Goal: Task Accomplishment & Management: Manage account settings

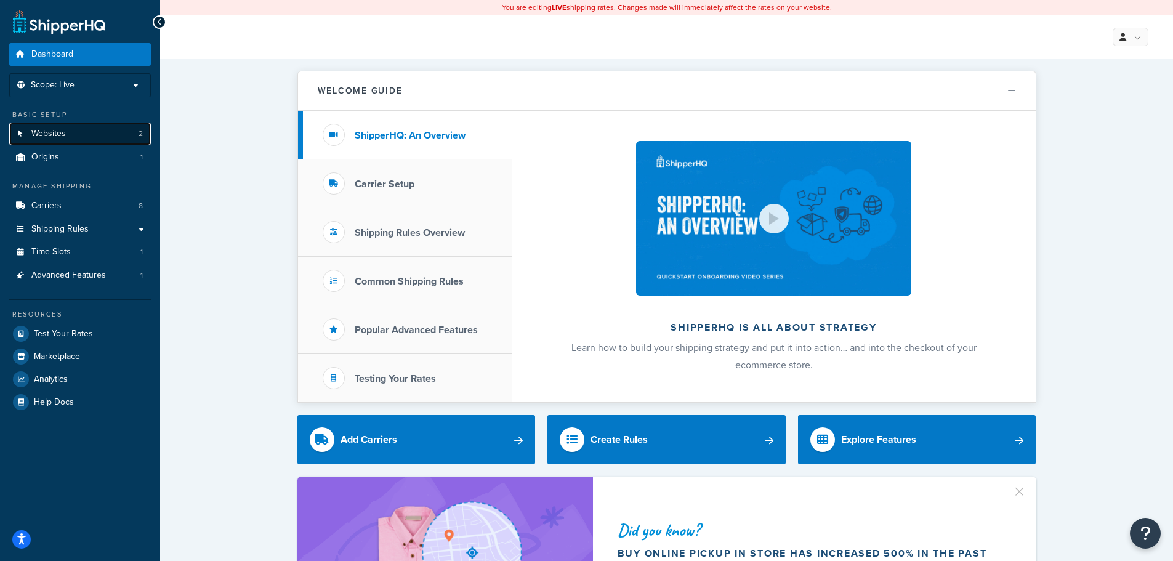
click at [62, 132] on span "Websites" at bounding box center [48, 134] width 34 height 10
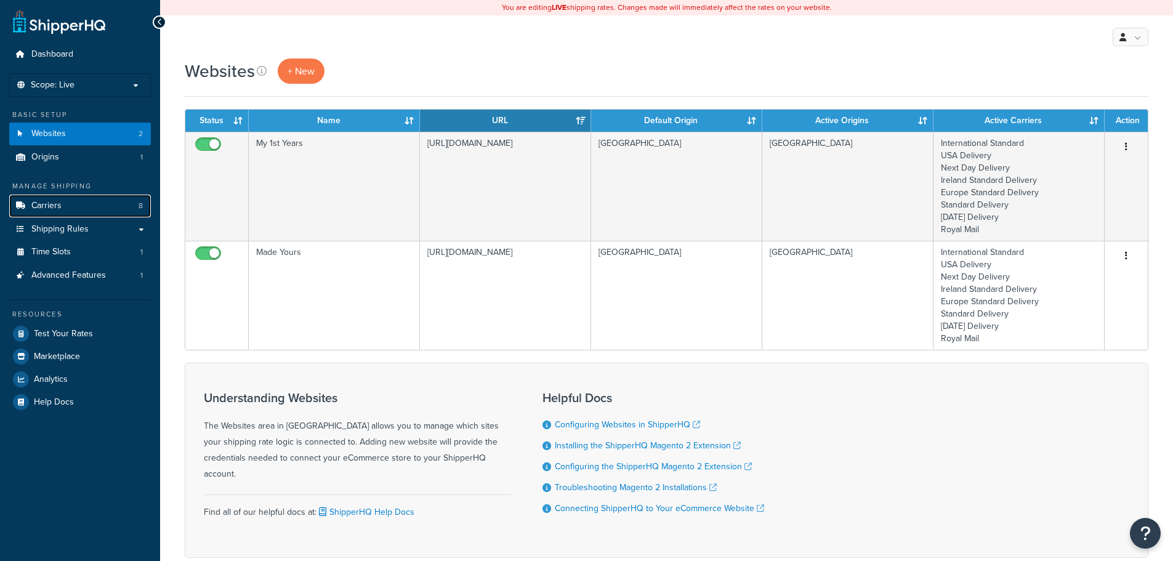
click at [61, 211] on link "Carriers 8" at bounding box center [80, 206] width 142 height 23
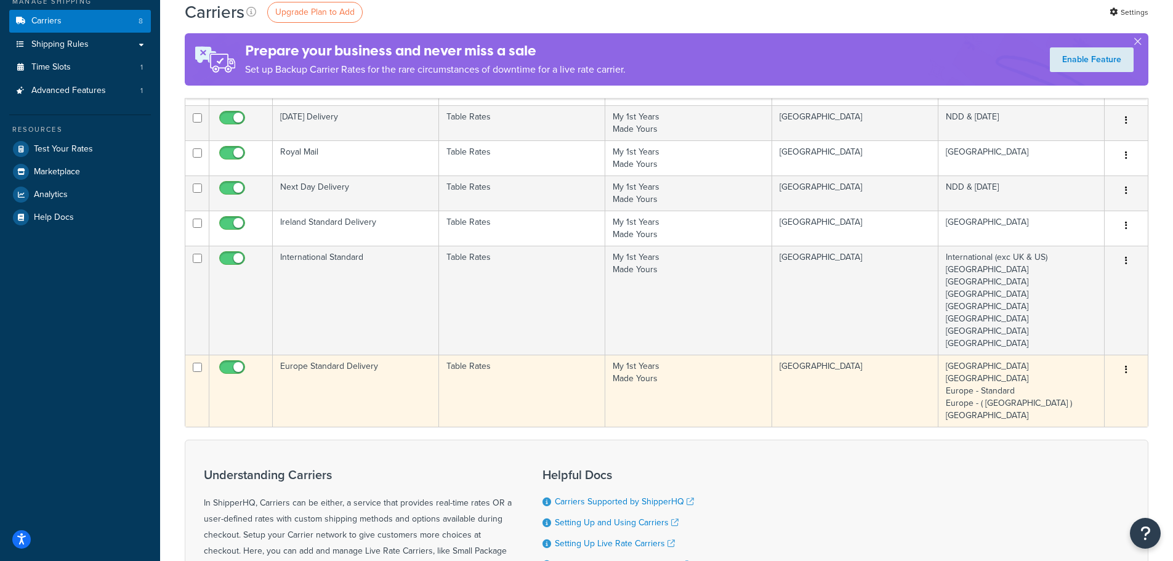
scroll to position [123, 0]
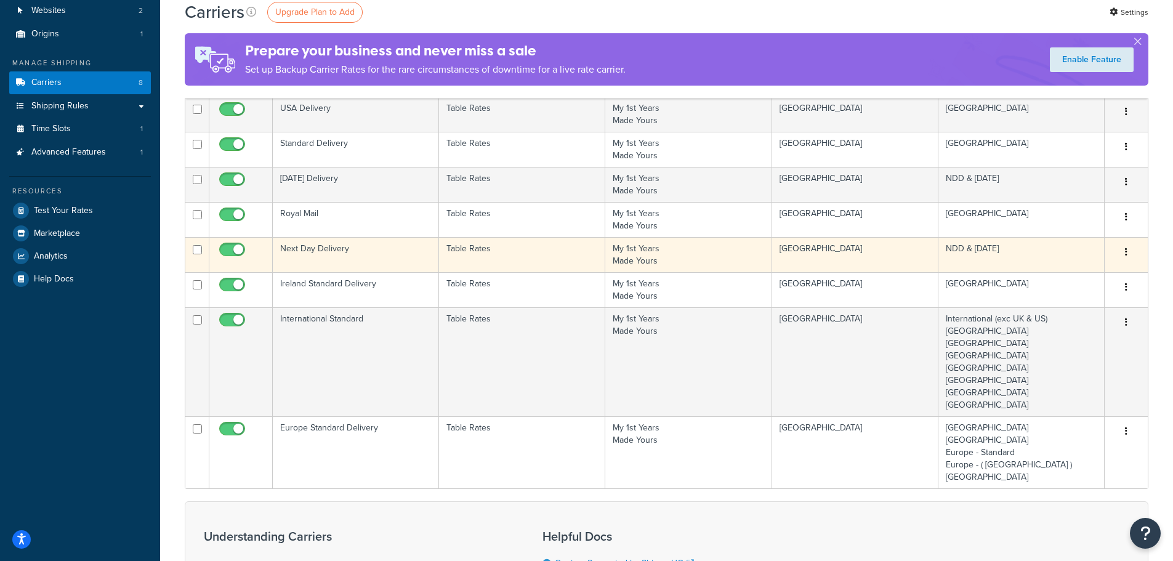
click at [328, 248] on td "Next Day Delivery" at bounding box center [356, 254] width 166 height 35
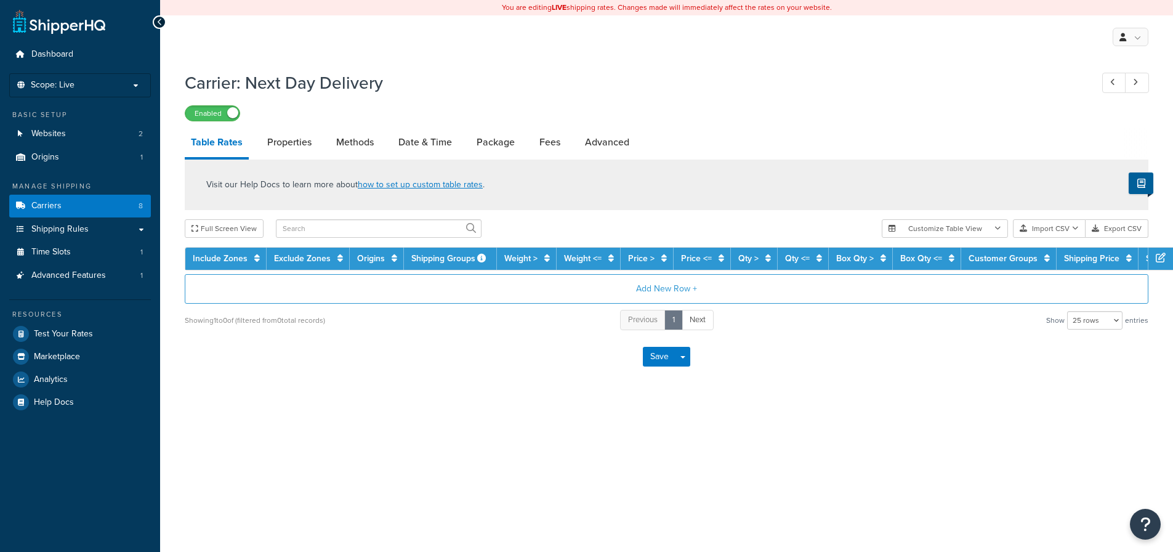
select select "25"
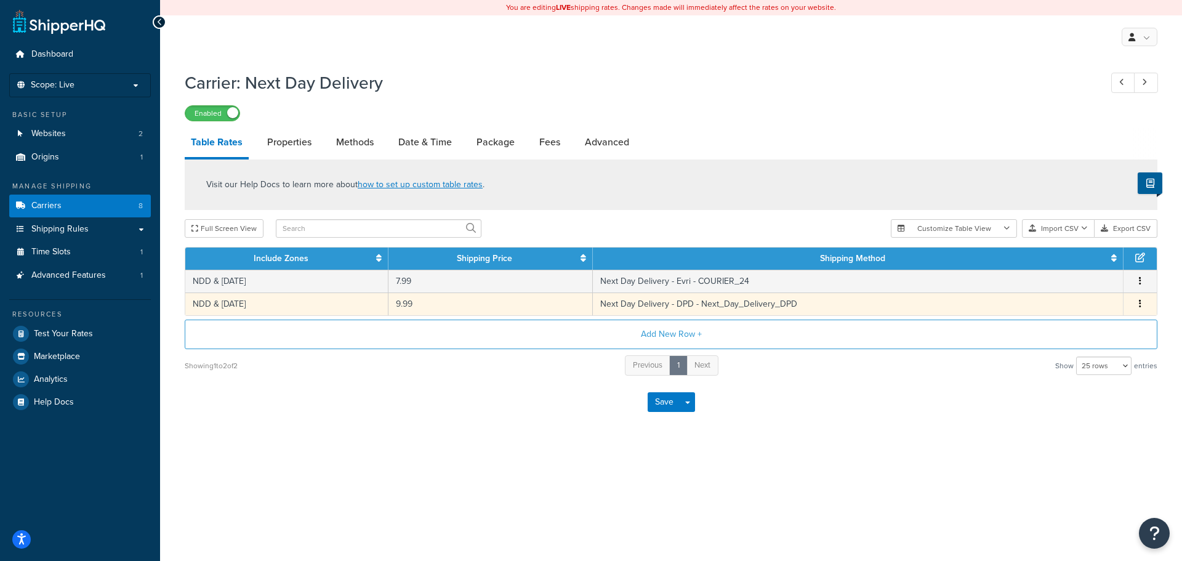
click at [1142, 302] on button "button" at bounding box center [1140, 304] width 10 height 14
click at [357, 143] on link "Methods" at bounding box center [355, 142] width 50 height 30
select select "25"
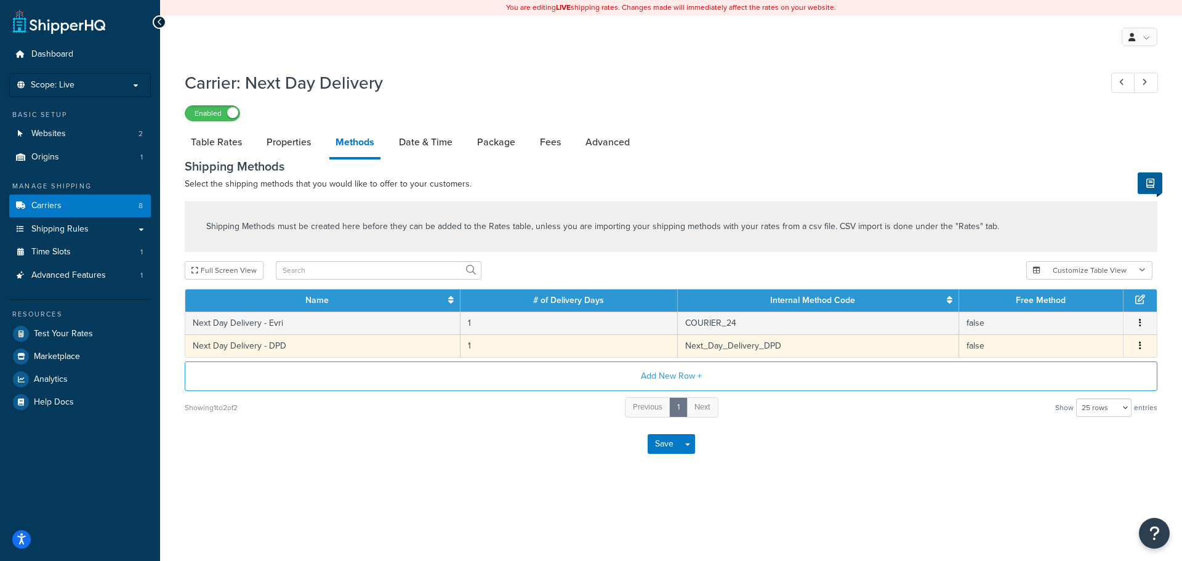
click at [1140, 347] on icon "button" at bounding box center [1140, 345] width 2 height 9
click at [1103, 332] on div "Edit" at bounding box center [1077, 333] width 87 height 25
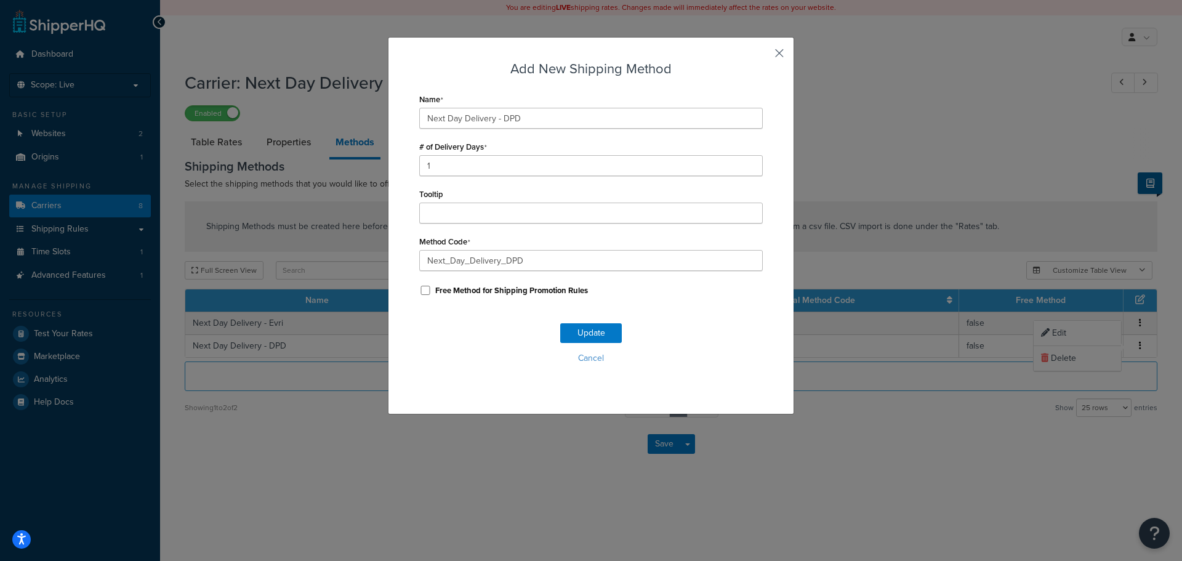
click at [763, 56] on button "button" at bounding box center [761, 57] width 3 height 3
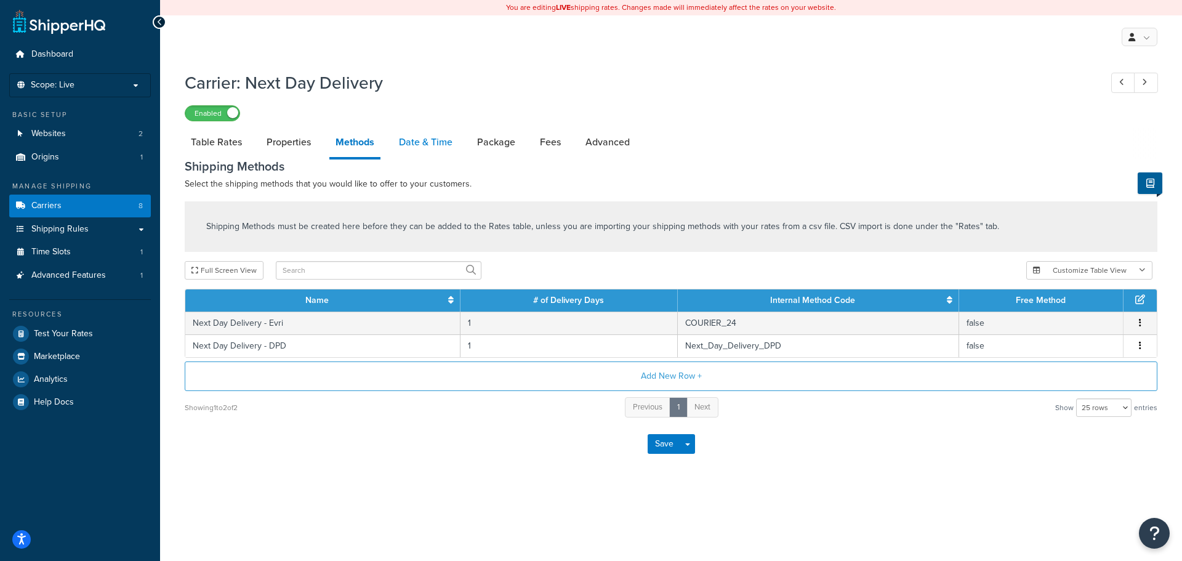
click at [416, 134] on link "Date & Time" at bounding box center [426, 142] width 66 height 30
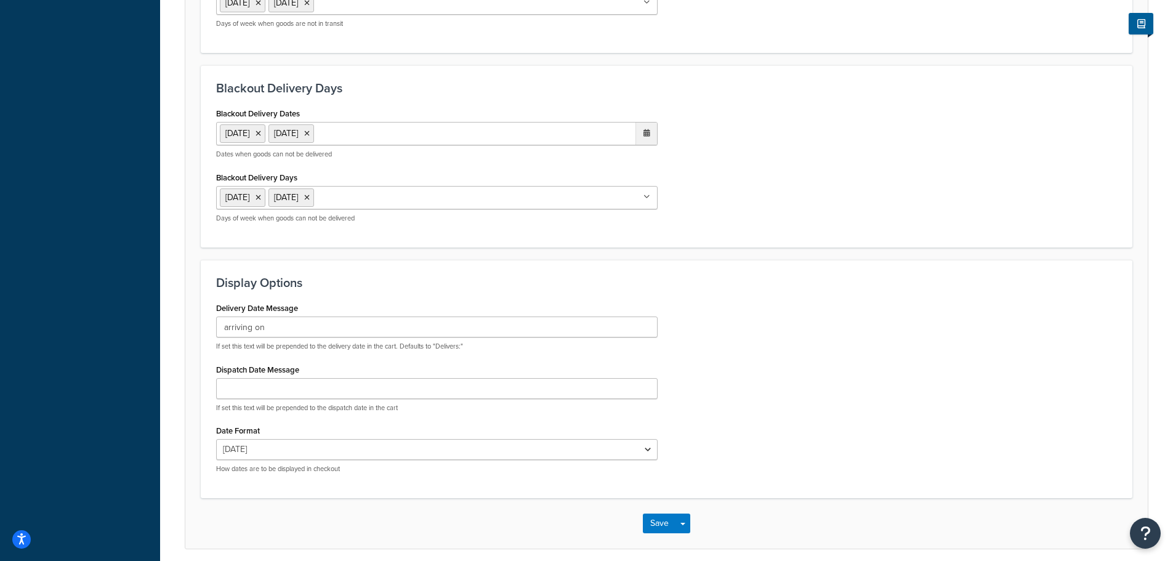
scroll to position [789, 0]
